Goal: Register for event/course

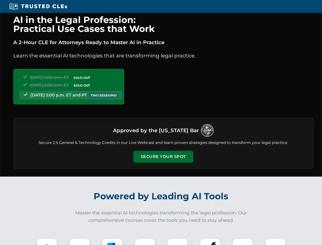
click at [163, 157] on button "Secure Your Spot" at bounding box center [164, 157] width 60 height 12
click at [47, 242] on img at bounding box center [47, 248] width 15 height 15
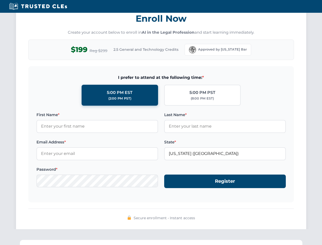
scroll to position [501, 0]
